Goal: Ask a question

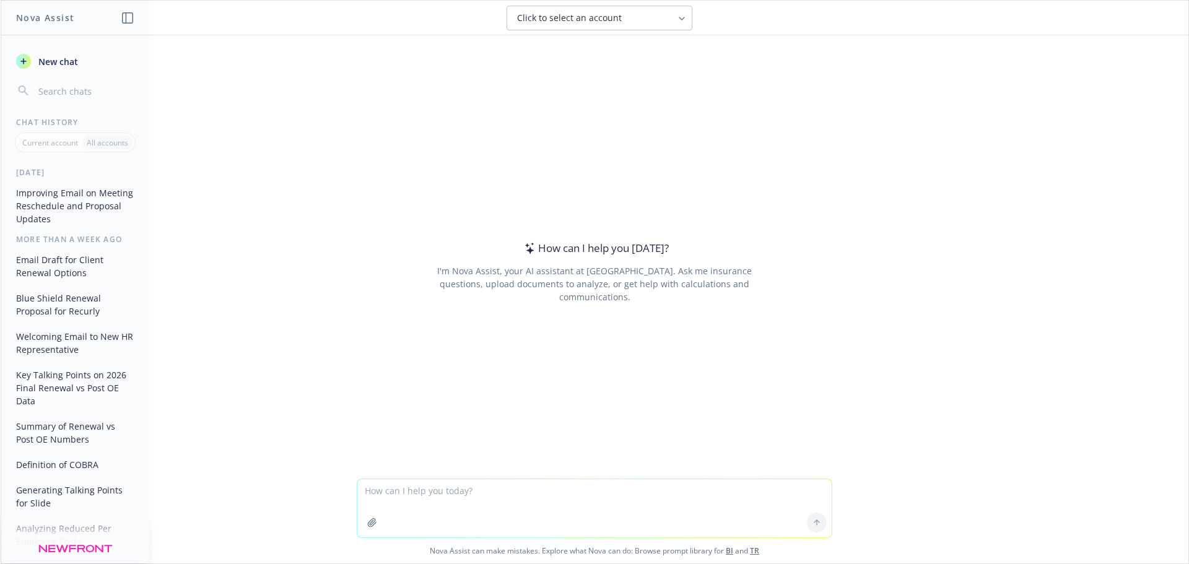
click at [383, 496] on textarea at bounding box center [594, 508] width 475 height 58
type textarea "N"
type textarea "Can you help me explain why a lower count of medical enrollees resulted in a hi…"
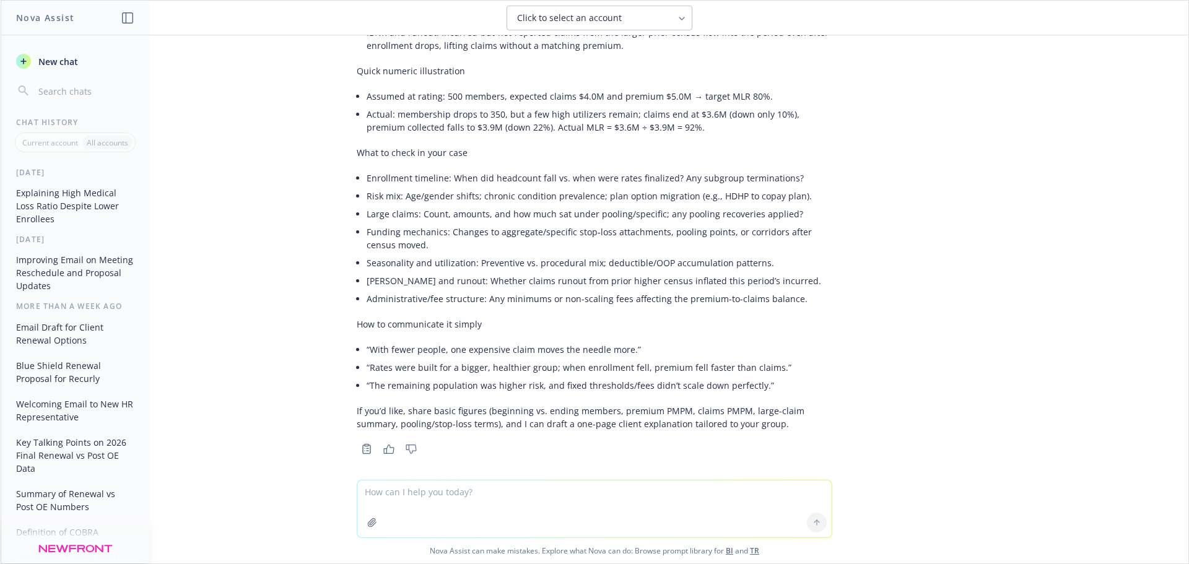
scroll to position [436, 0]
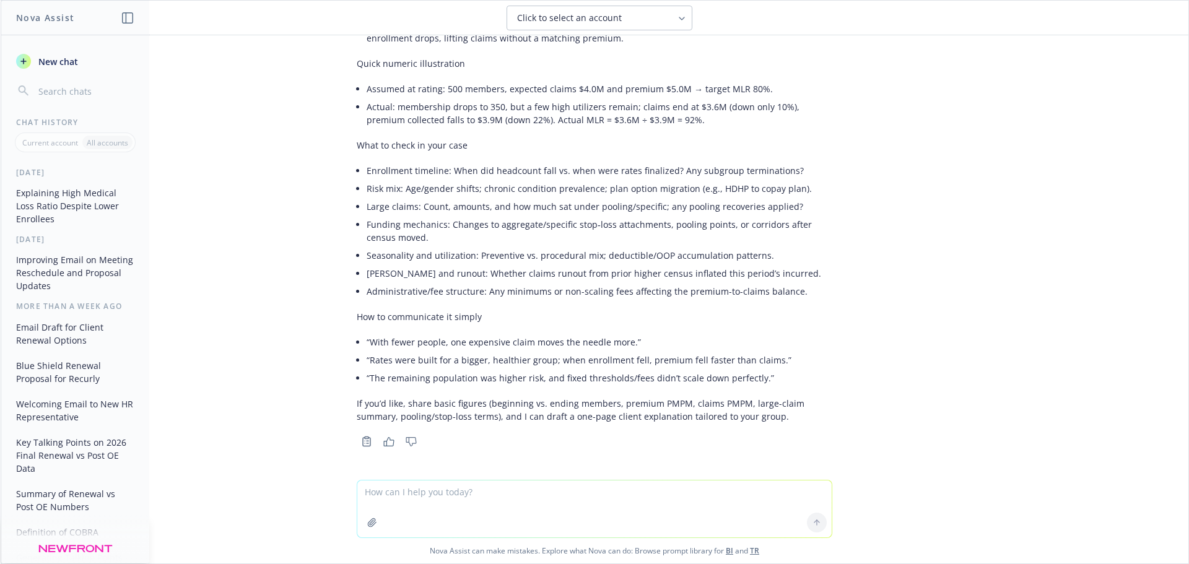
drag, startPoint x: 556, startPoint y: 379, endPoint x: 651, endPoint y: 367, distance: 95.4
click at [557, 378] on li "“The remaining population was higher risk, and fixed thresholds/fees didn’t sca…" at bounding box center [600, 378] width 466 height 18
drag, startPoint x: 625, startPoint y: 343, endPoint x: 358, endPoint y: 344, distance: 267.0
click at [367, 344] on li "“With fewer people, one expensive claim moves the needle more.”" at bounding box center [600, 342] width 466 height 18
copy li "“With fewer people, one expensive claim moves the needle more.”"
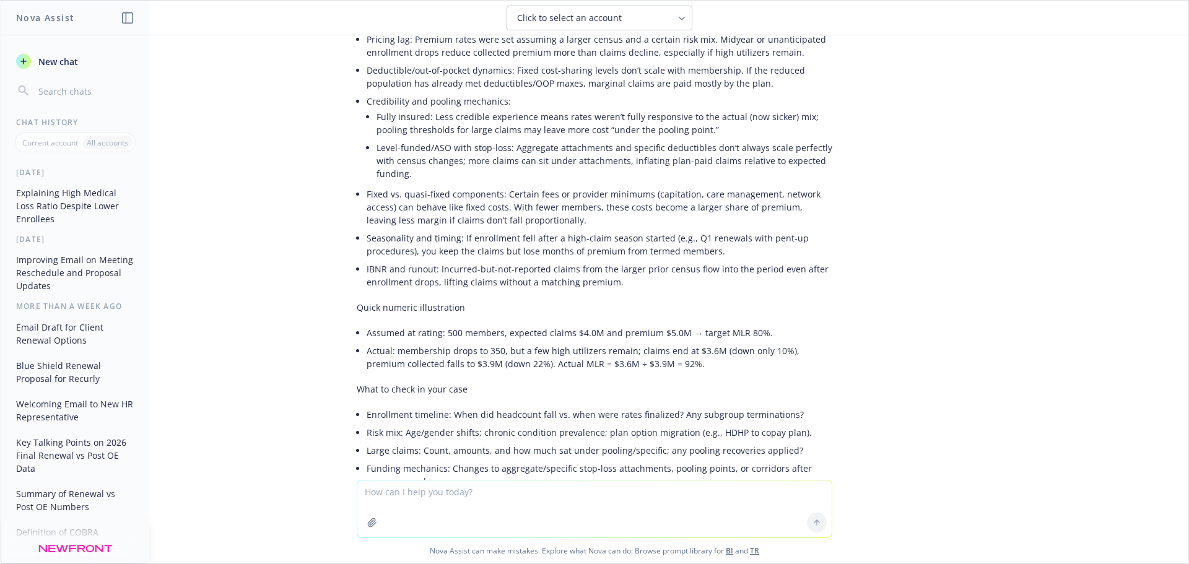
scroll to position [188, 0]
